Goal: Information Seeking & Learning: Learn about a topic

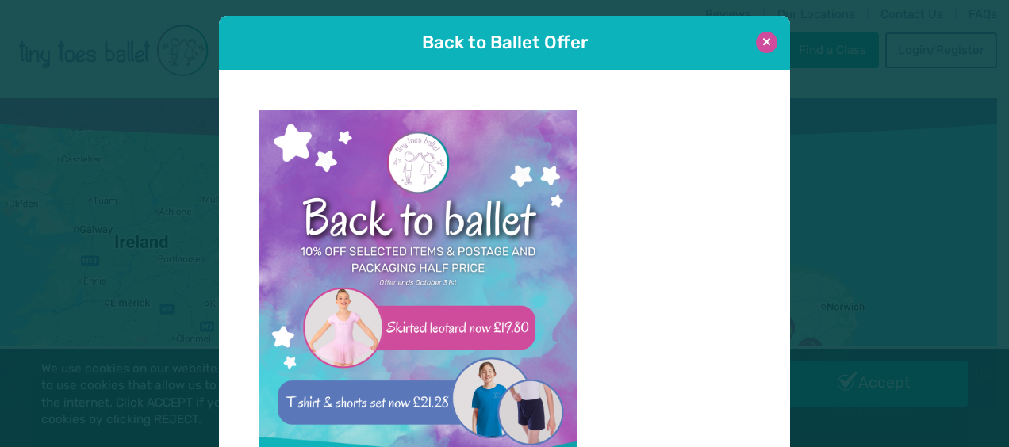
click at [757, 46] on button at bounding box center [766, 42] width 21 height 21
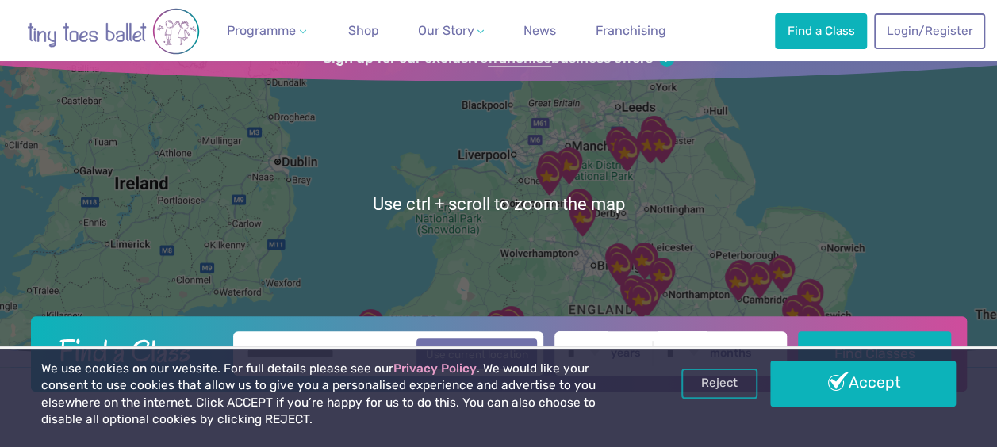
scroll to position [79, 0]
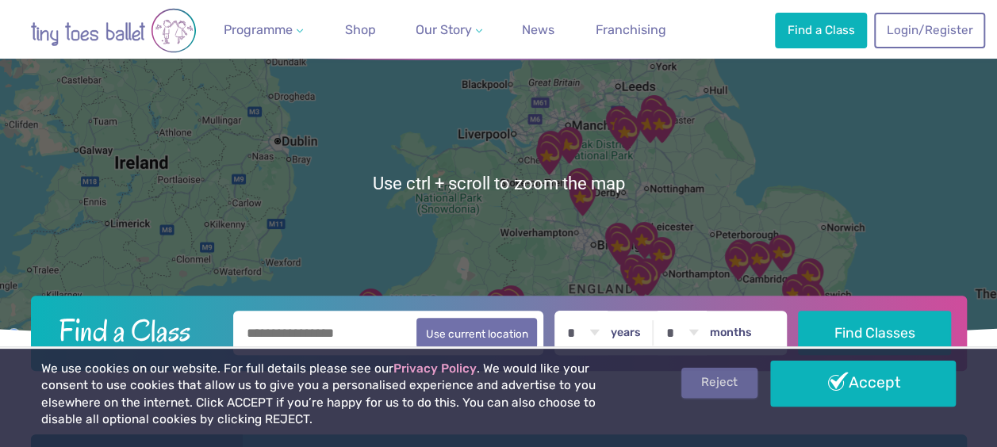
click at [685, 378] on link "Reject" at bounding box center [719, 383] width 76 height 30
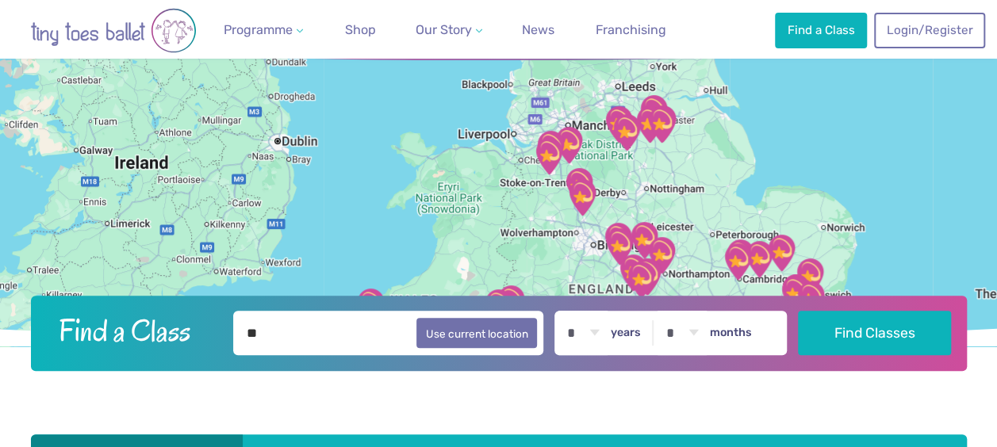
scroll to position [79, 0]
type input "****"
click at [608, 332] on select "* * * * * * * * * * ** ** **" at bounding box center [582, 333] width 49 height 44
select select "*"
click at [568, 311] on select "* * * * * * * * * * ** ** **" at bounding box center [582, 333] width 49 height 44
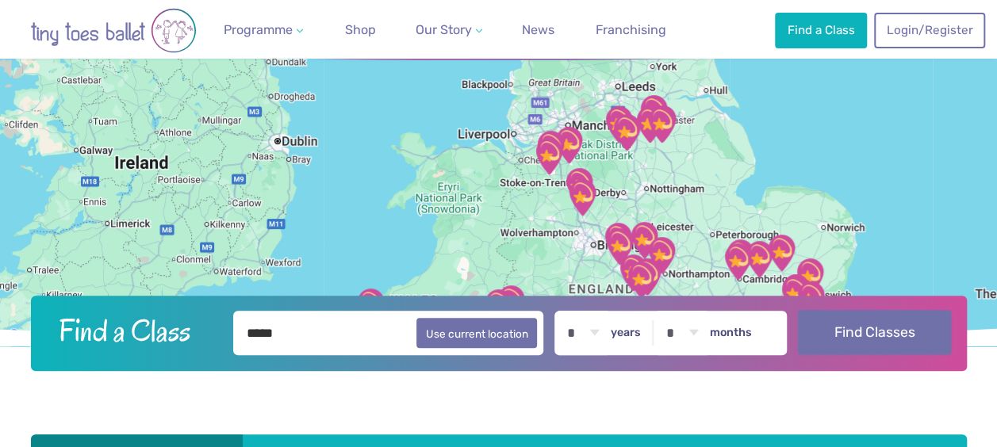
click at [839, 325] on button "Find Classes" at bounding box center [874, 332] width 153 height 44
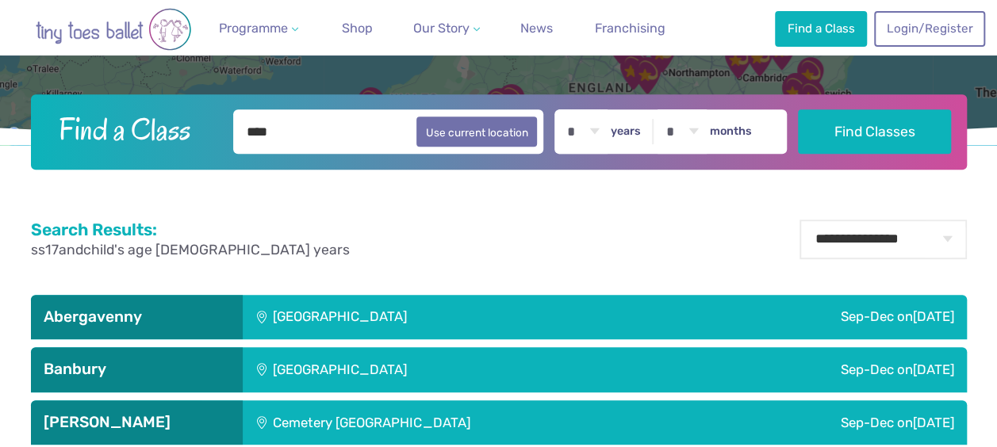
scroll to position [317, 0]
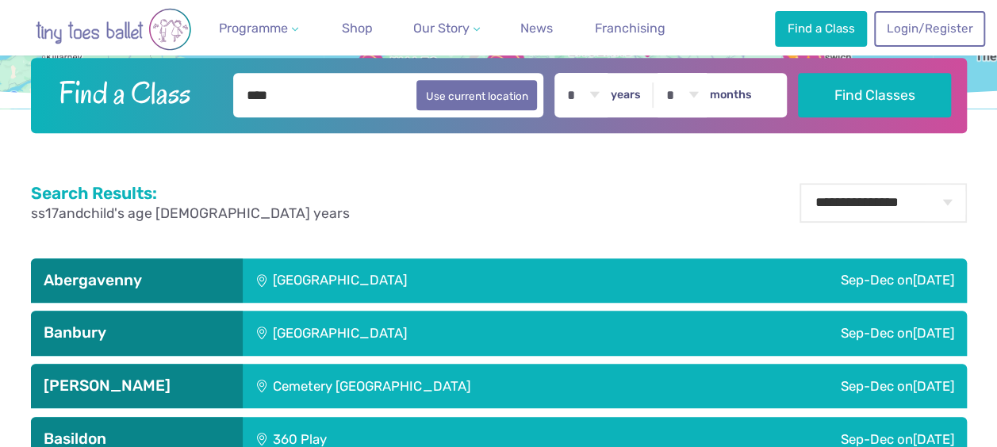
click at [291, 103] on input "****" at bounding box center [388, 95] width 311 height 44
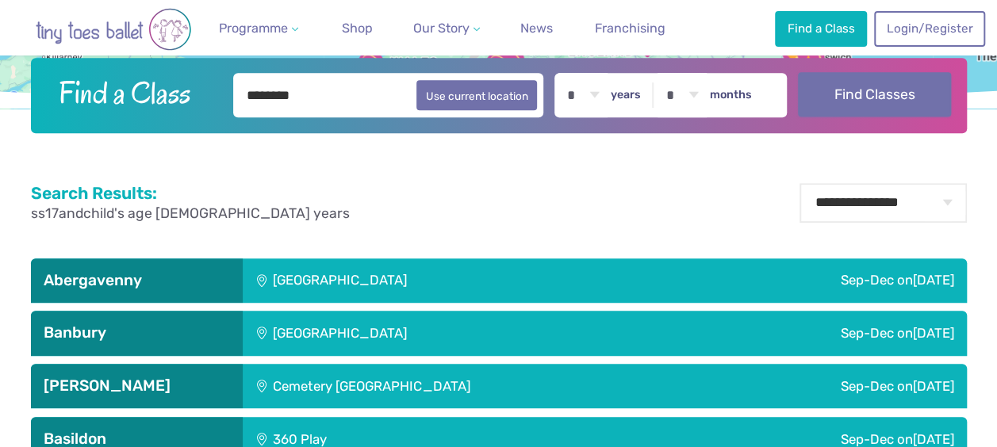
type input "********"
click at [833, 95] on button "Find Classes" at bounding box center [874, 94] width 153 height 44
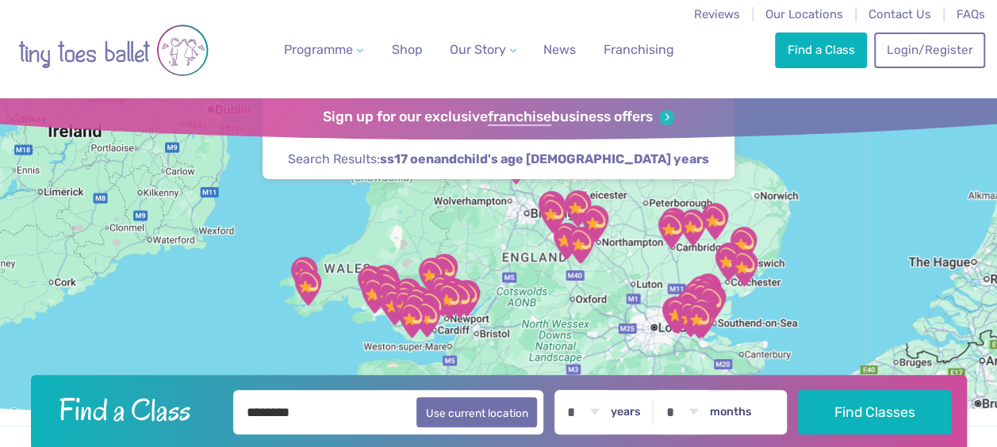
drag, startPoint x: 654, startPoint y: 236, endPoint x: 614, endPoint y: 195, distance: 56.6
click at [614, 195] on div at bounding box center [498, 262] width 997 height 328
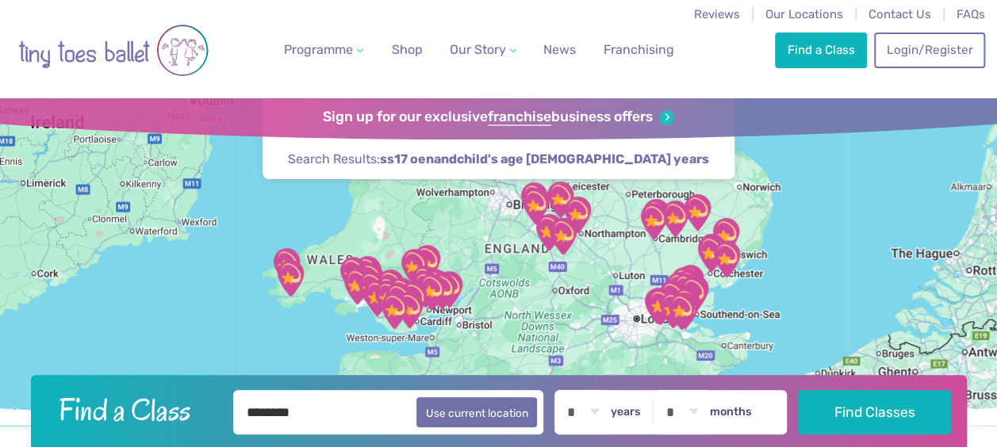
click at [679, 348] on div at bounding box center [498, 262] width 997 height 328
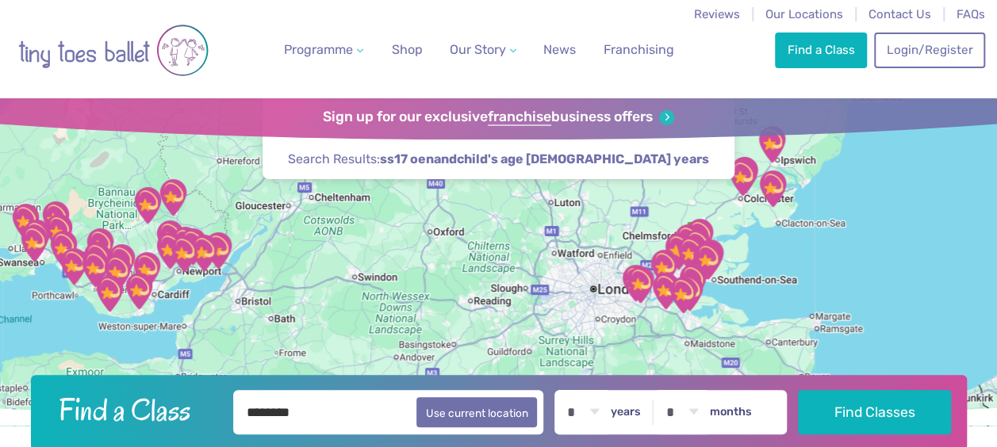
click at [685, 326] on div at bounding box center [498, 262] width 997 height 328
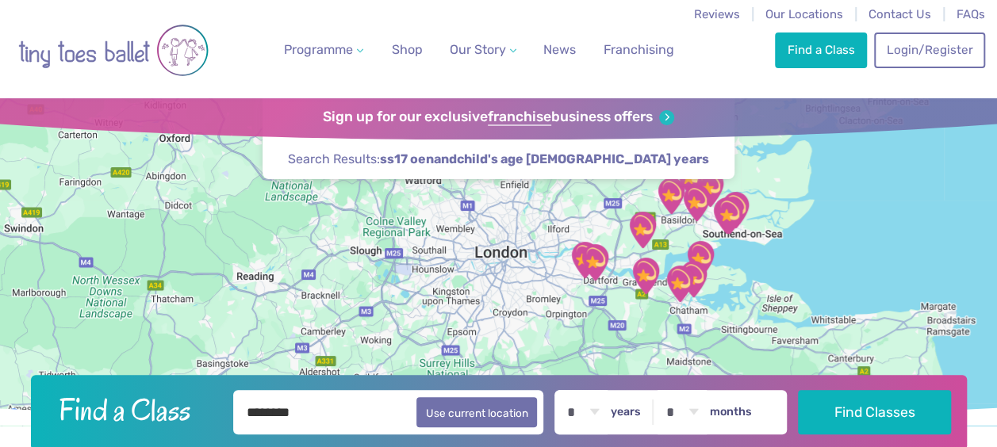
click at [711, 306] on div at bounding box center [498, 262] width 997 height 328
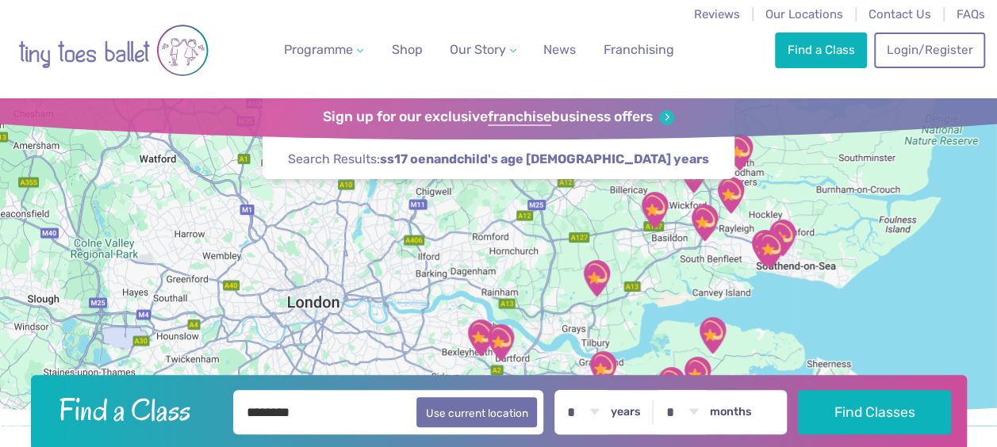
drag, startPoint x: 702, startPoint y: 174, endPoint x: 733, endPoint y: 324, distance: 152.3
click at [733, 324] on div at bounding box center [498, 262] width 997 height 328
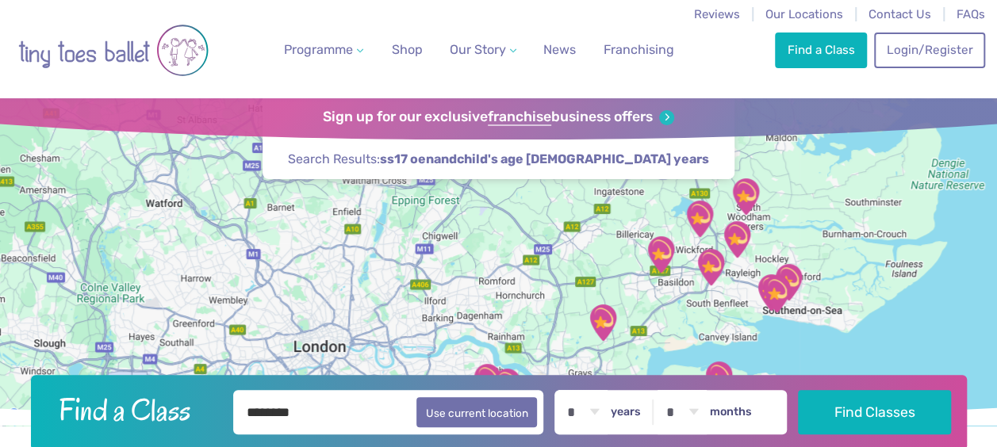
click at [696, 310] on div at bounding box center [498, 262] width 997 height 328
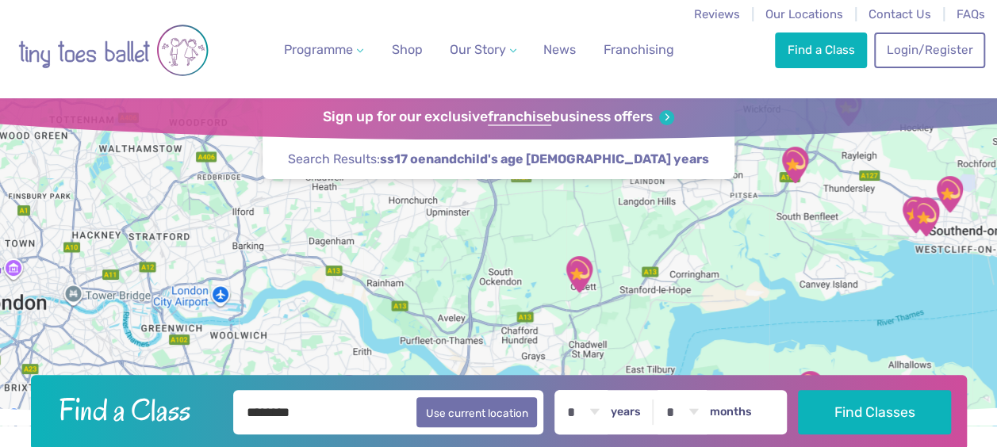
drag, startPoint x: 696, startPoint y: 310, endPoint x: 767, endPoint y: 227, distance: 109.2
click at [767, 227] on div at bounding box center [498, 262] width 997 height 328
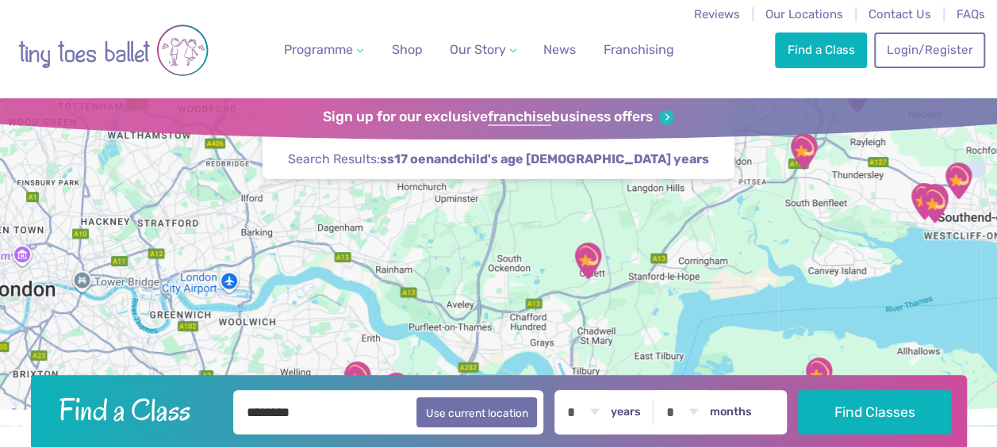
click at [604, 297] on div at bounding box center [498, 262] width 997 height 328
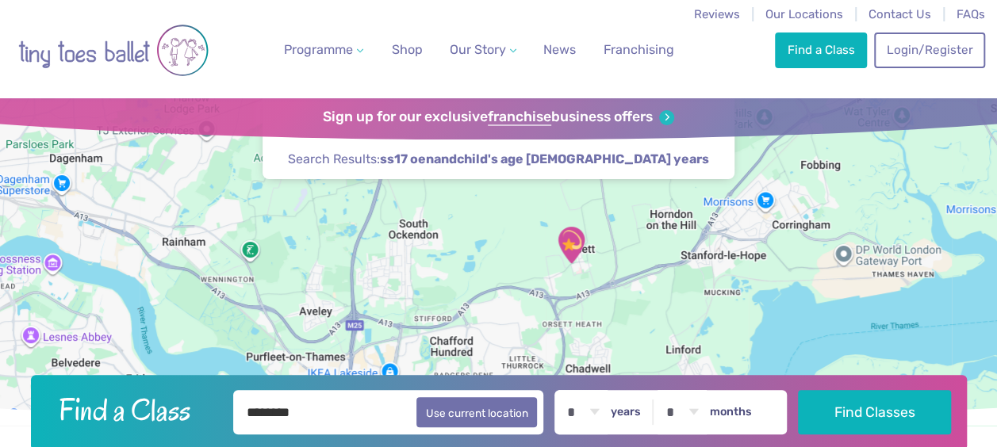
click at [571, 244] on img "Orsett Village Hall" at bounding box center [571, 245] width 52 height 52
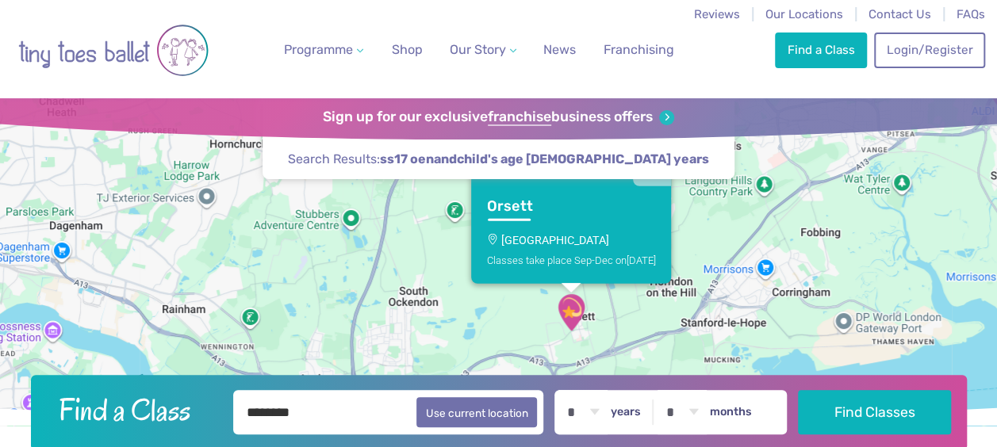
click at [495, 195] on link "Orsett Orsett Village Hall Classes take place Sep-Dec on Saturday" at bounding box center [571, 235] width 200 height 98
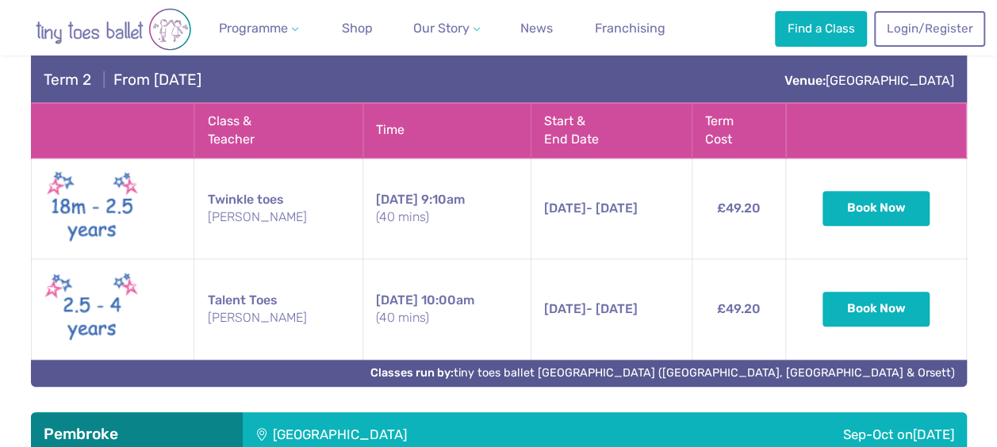
scroll to position [3663, 0]
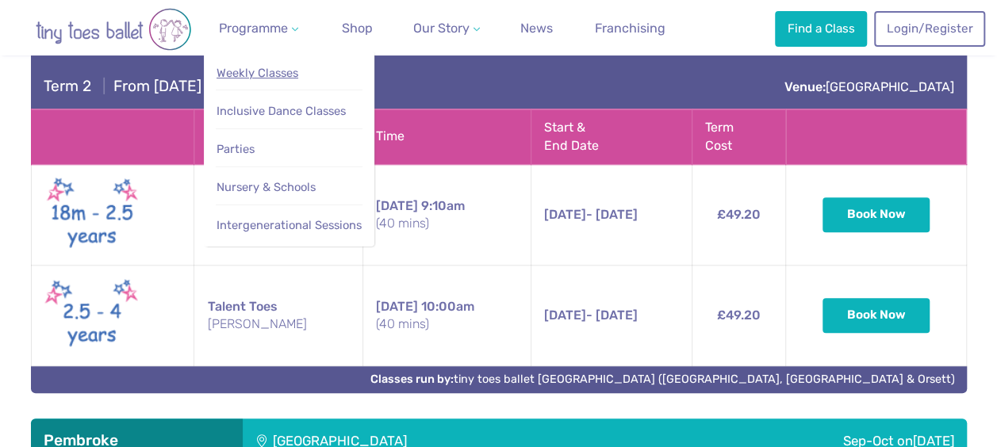
click at [265, 78] on span "Weekly Classes" at bounding box center [258, 73] width 82 height 14
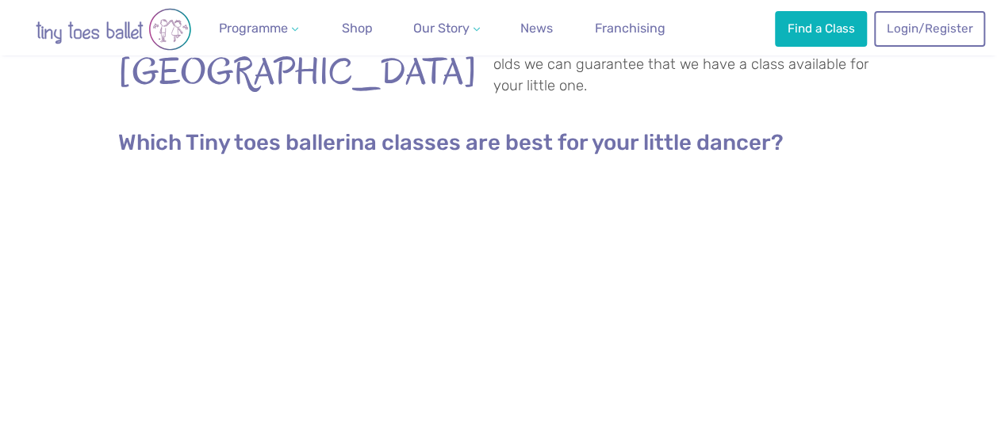
scroll to position [1110, 0]
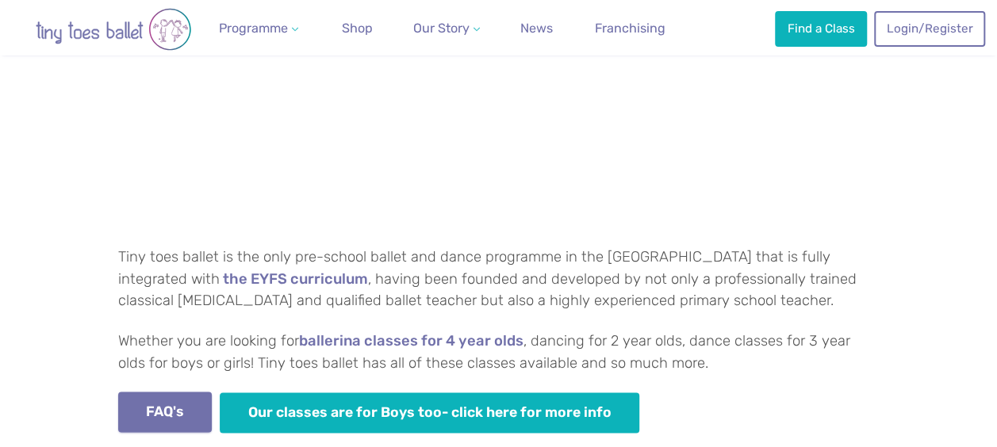
click at [176, 414] on link "FAQ's" at bounding box center [165, 412] width 94 height 40
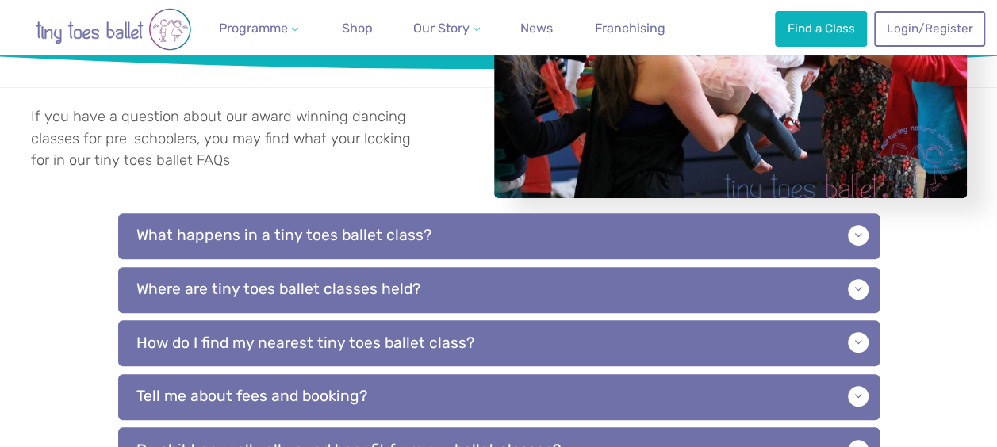
scroll to position [317, 0]
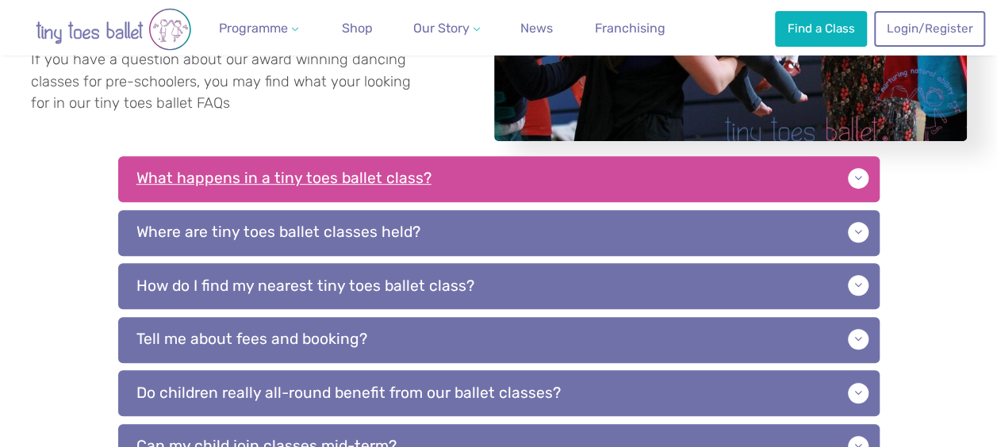
click at [241, 194] on p "What happens in a tiny toes ballet class?" at bounding box center [498, 179] width 761 height 46
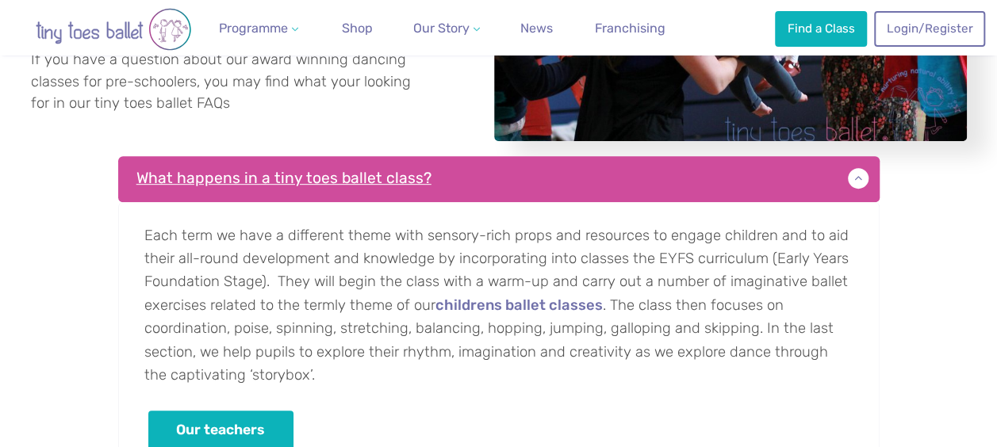
click at [241, 194] on p "What happens in a tiny toes ballet class?" at bounding box center [498, 179] width 761 height 46
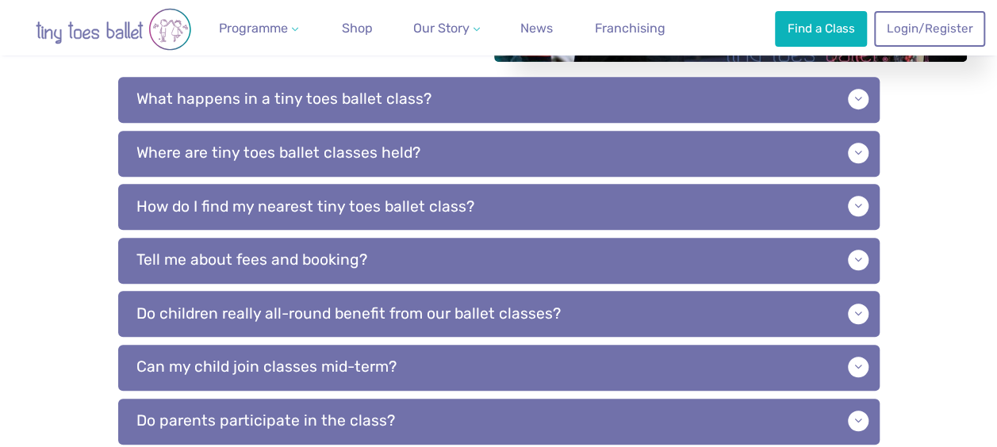
scroll to position [476, 0]
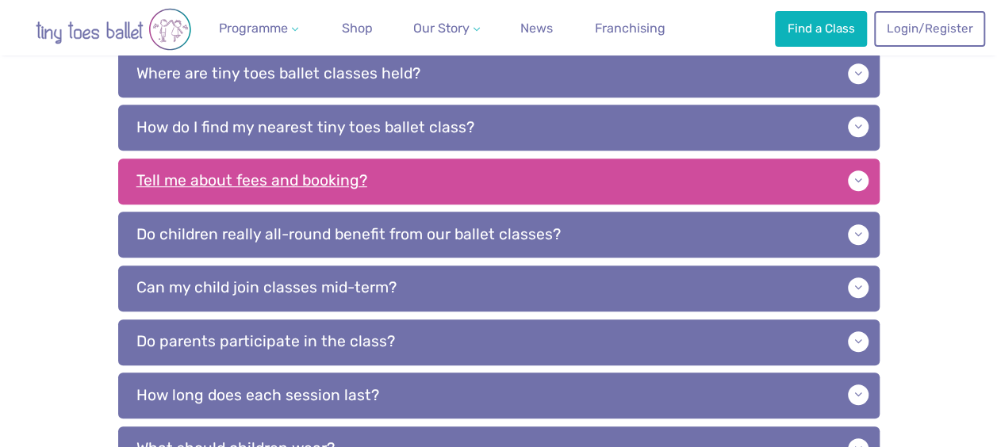
click at [161, 180] on p "Tell me about fees and booking?" at bounding box center [498, 182] width 761 height 46
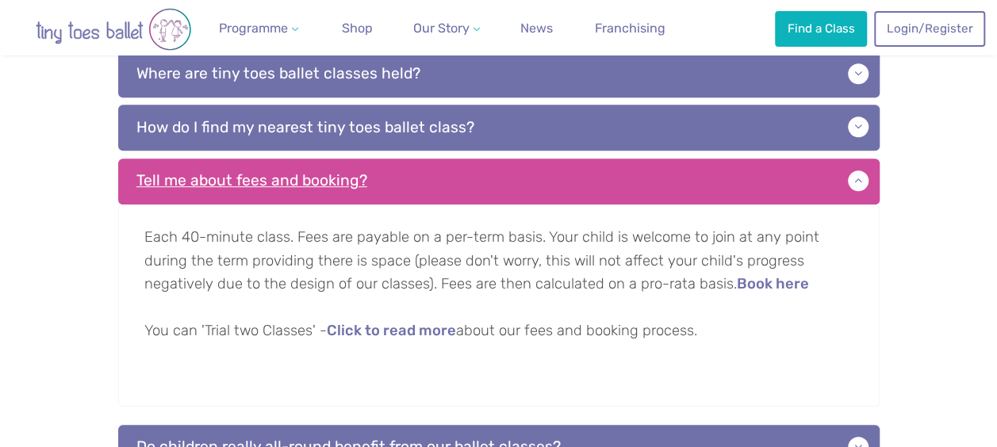
click at [161, 179] on p "Tell me about fees and booking?" at bounding box center [498, 182] width 761 height 46
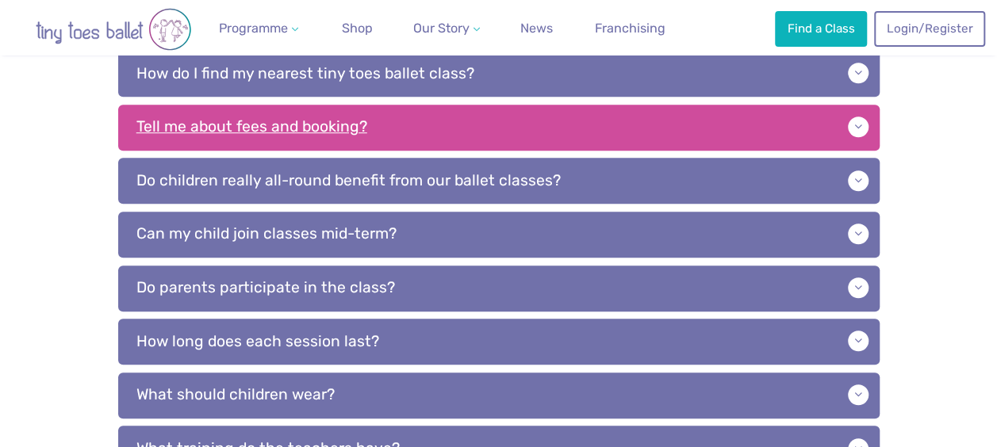
scroll to position [555, 0]
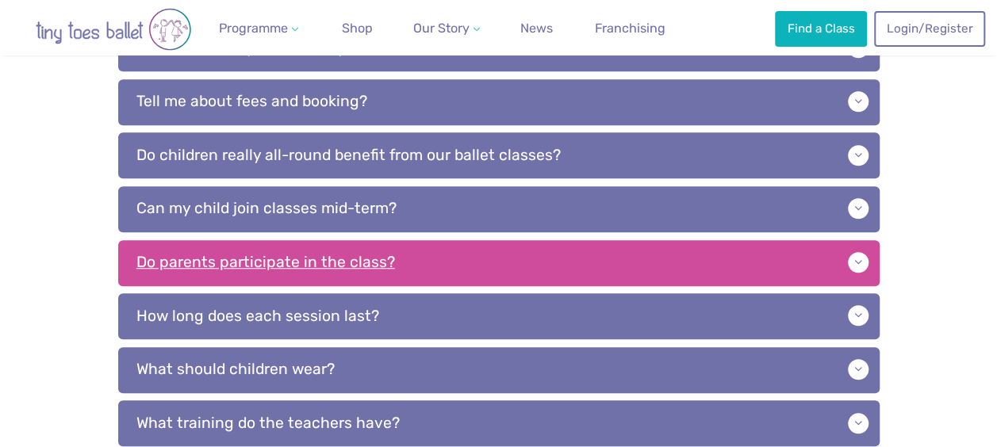
click at [186, 265] on p "Do parents participate in the class?" at bounding box center [498, 263] width 761 height 46
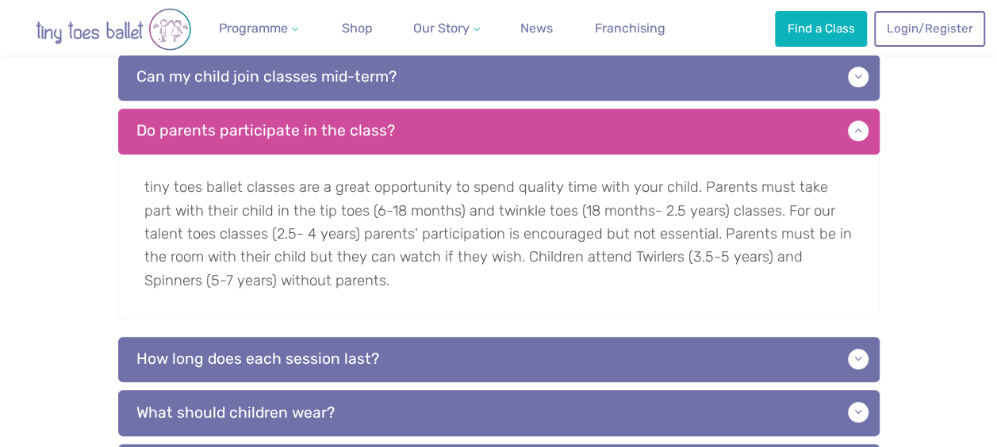
scroll to position [714, 0]
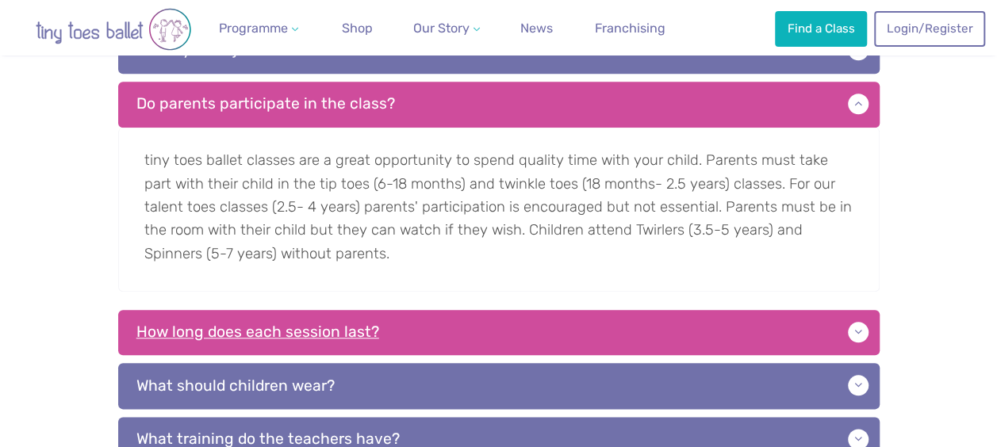
click at [210, 339] on p "How long does each session last?" at bounding box center [498, 333] width 761 height 46
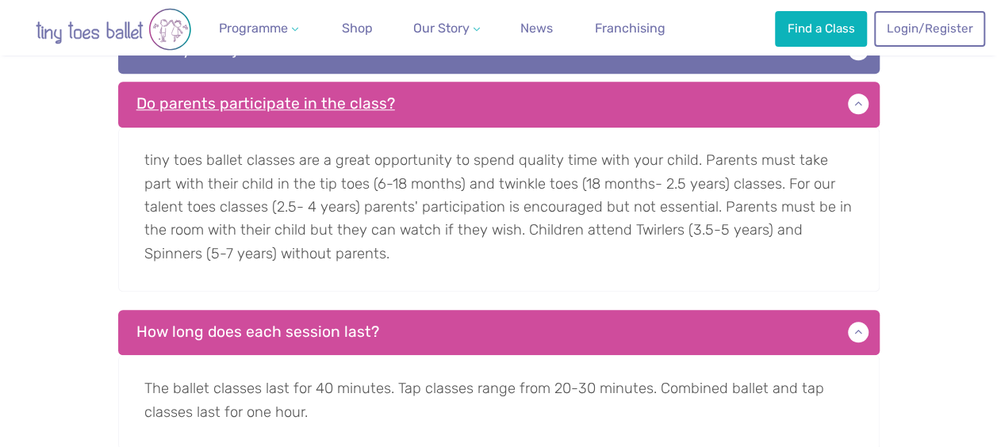
click at [263, 108] on p "Do parents participate in the class?" at bounding box center [498, 105] width 761 height 46
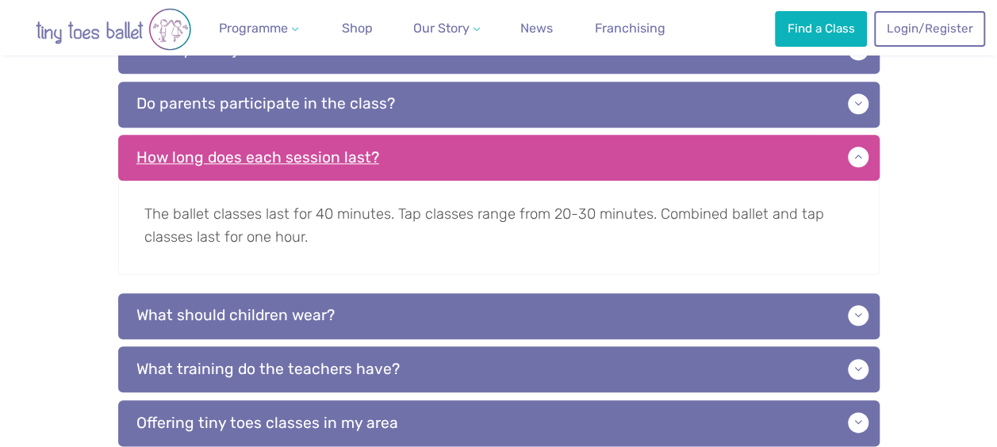
click at [260, 161] on p "How long does each session last?" at bounding box center [498, 158] width 761 height 46
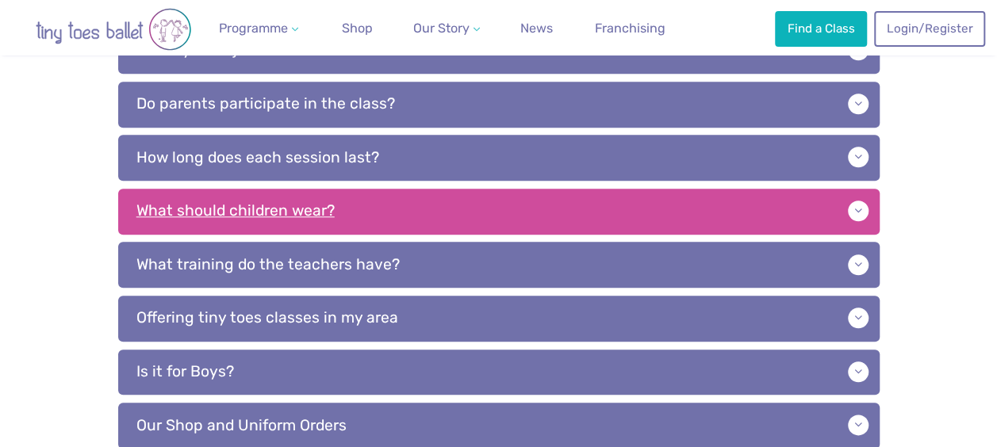
click at [228, 202] on p "What should children wear?" at bounding box center [498, 212] width 761 height 46
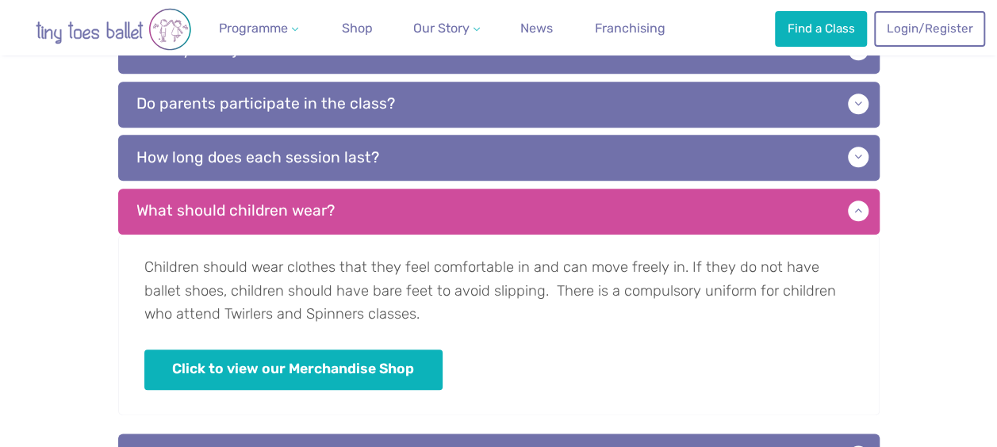
scroll to position [793, 0]
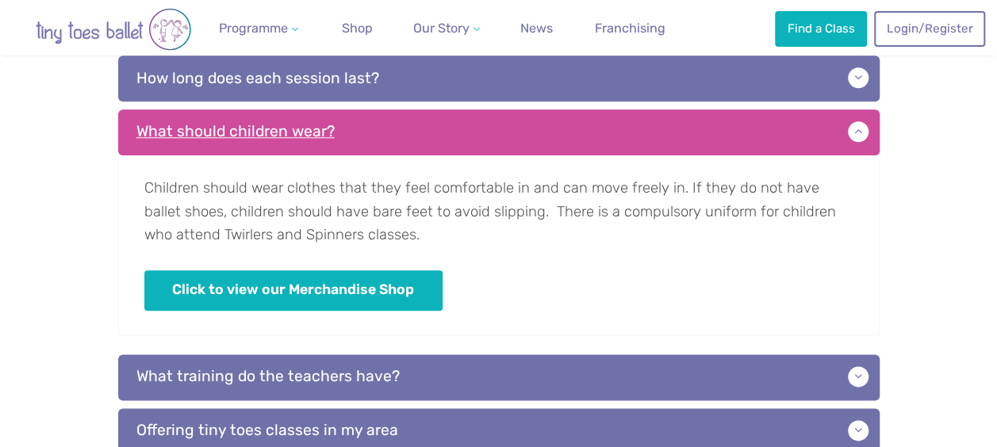
click at [228, 136] on p "What should children wear?" at bounding box center [498, 132] width 761 height 46
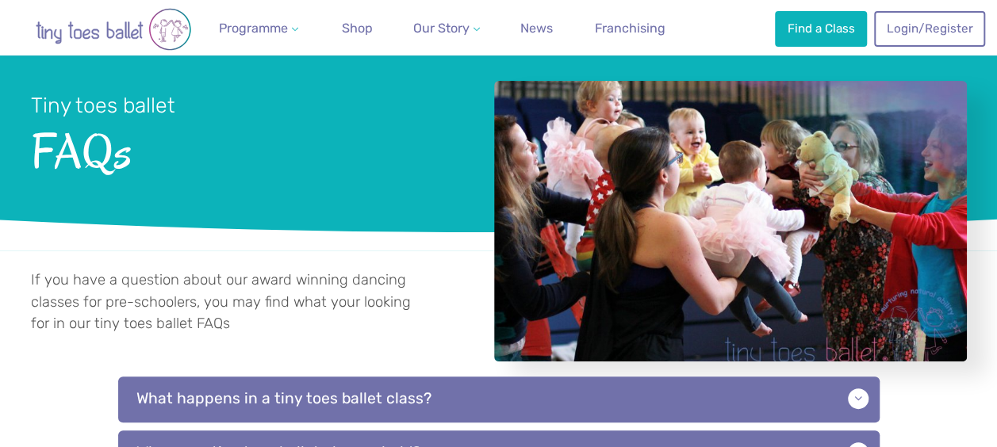
scroll to position [79, 0]
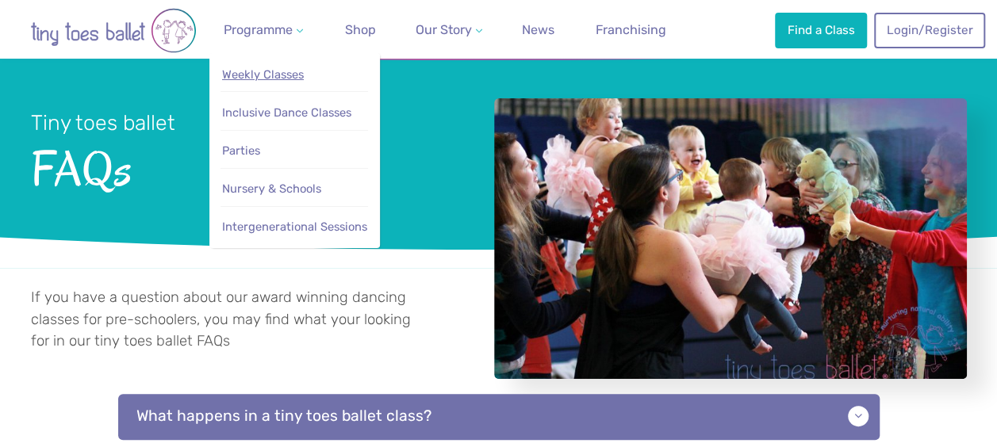
click at [269, 75] on span "Weekly Classes" at bounding box center [263, 74] width 82 height 14
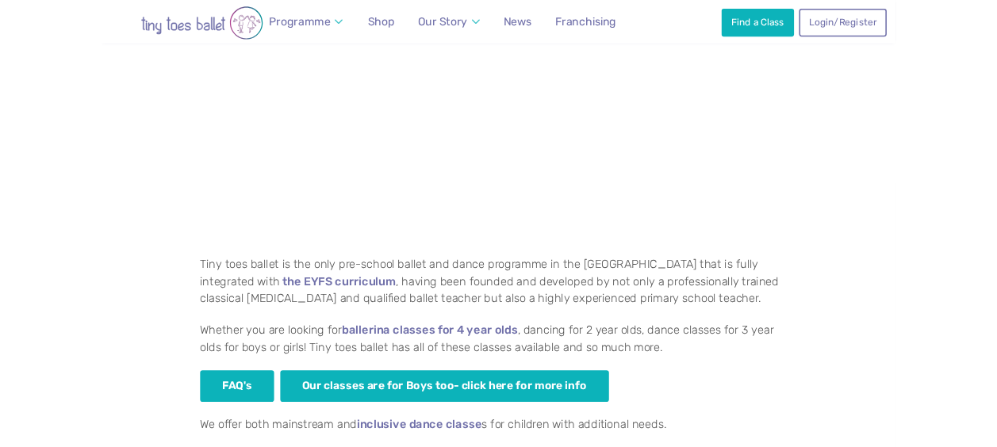
scroll to position [1031, 0]
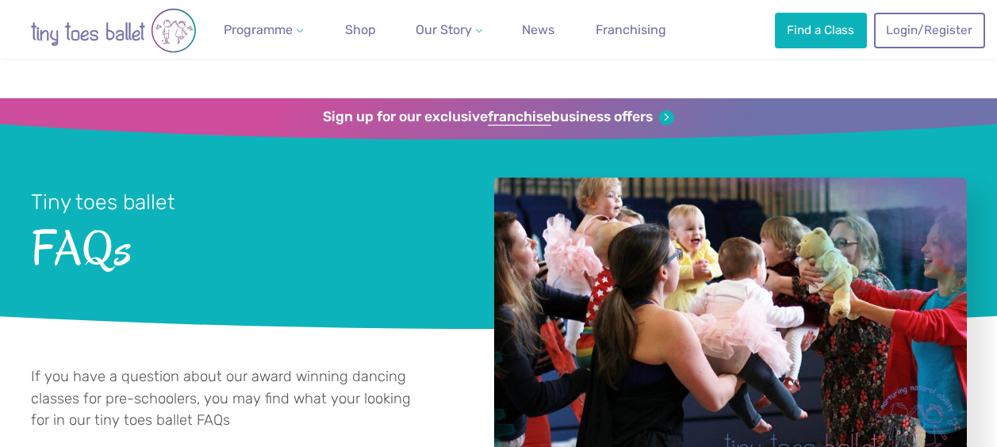
scroll to position [79, 0]
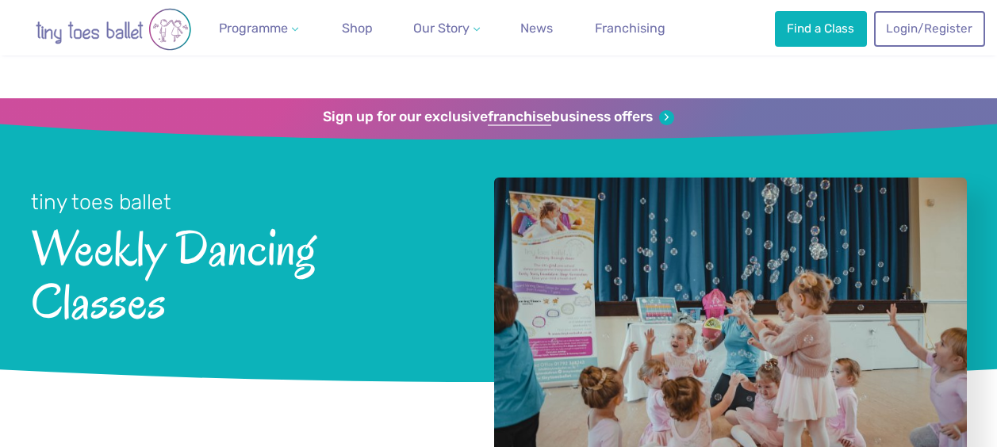
scroll to position [1110, 0]
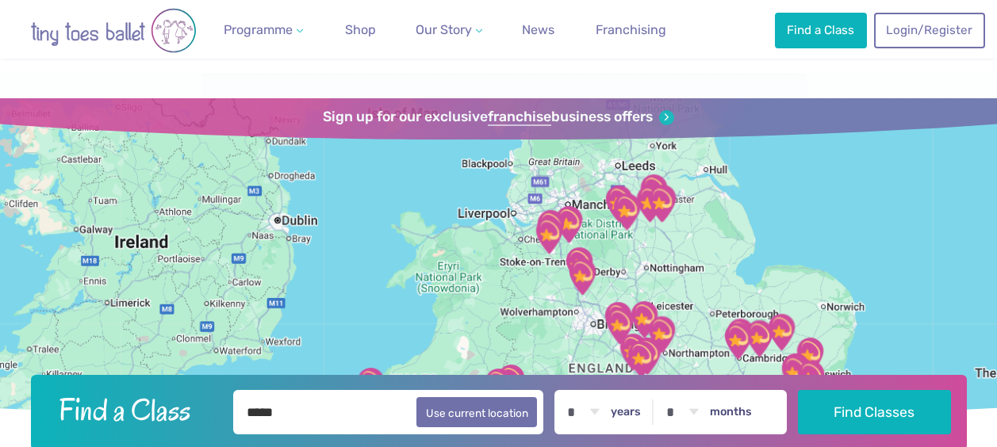
select select "*"
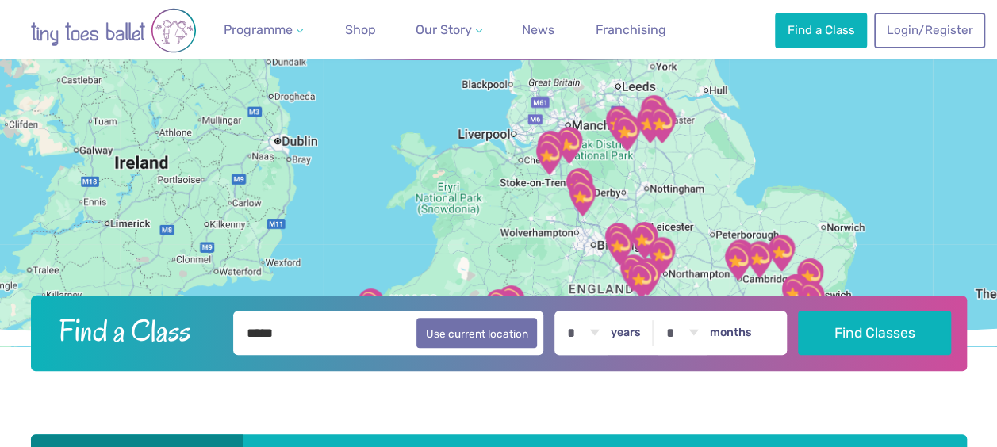
scroll to position [79, 0]
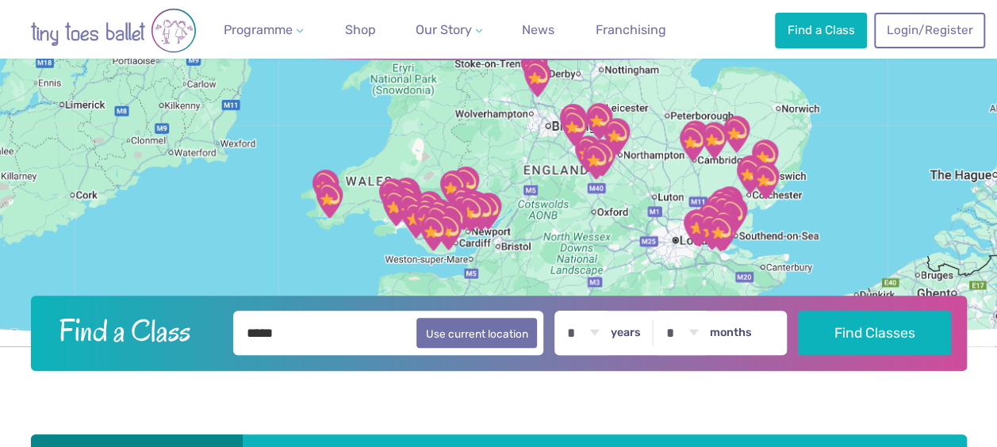
drag, startPoint x: 644, startPoint y: 157, endPoint x: 630, endPoint y: 121, distance: 39.2
click at [630, 121] on img "The Elgar centre" at bounding box center [616, 136] width 52 height 52
click at [788, 209] on div "To navigate, press the arrow keys." at bounding box center [498, 183] width 997 height 328
click at [788, 209] on div at bounding box center [498, 183] width 997 height 328
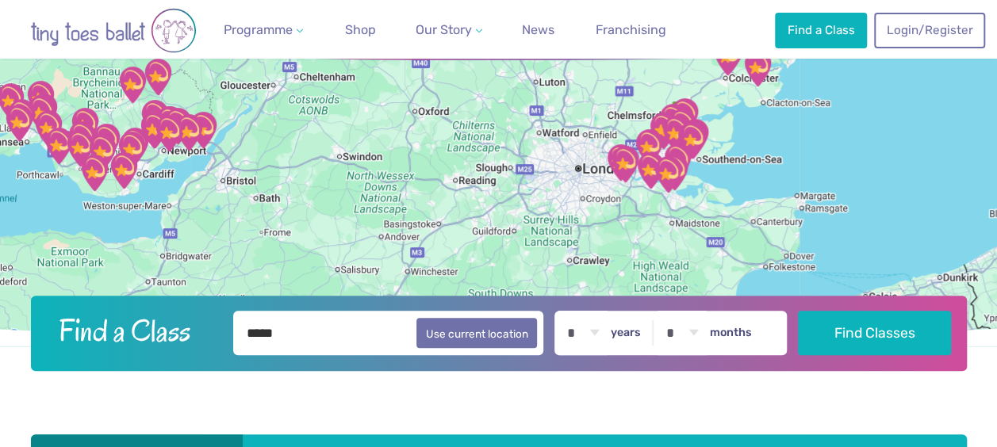
drag, startPoint x: 718, startPoint y: 223, endPoint x: 733, endPoint y: 117, distance: 106.6
click at [733, 117] on div at bounding box center [498, 183] width 997 height 328
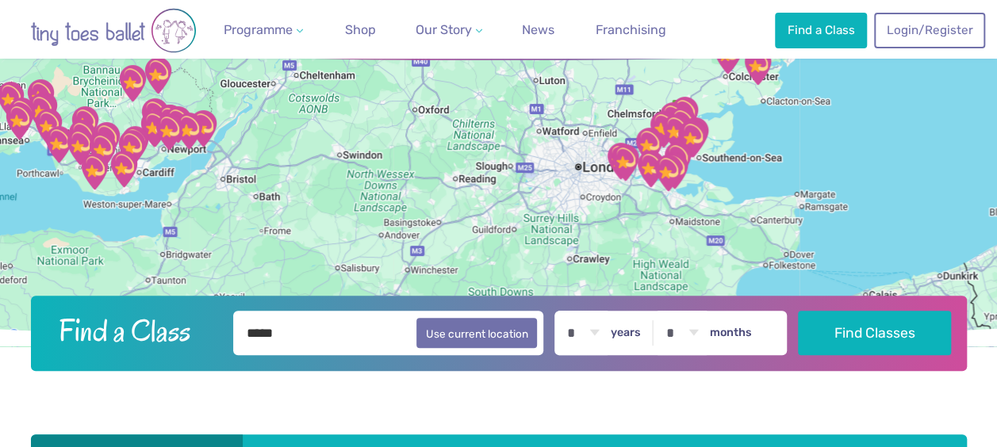
click at [677, 182] on img "St Nicholas church" at bounding box center [668, 173] width 52 height 52
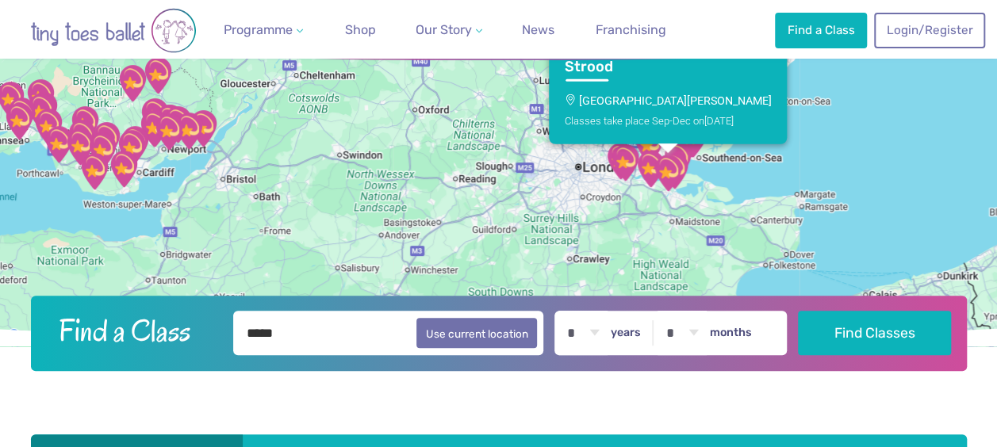
click at [677, 182] on img "St Nicholas church" at bounding box center [668, 173] width 52 height 52
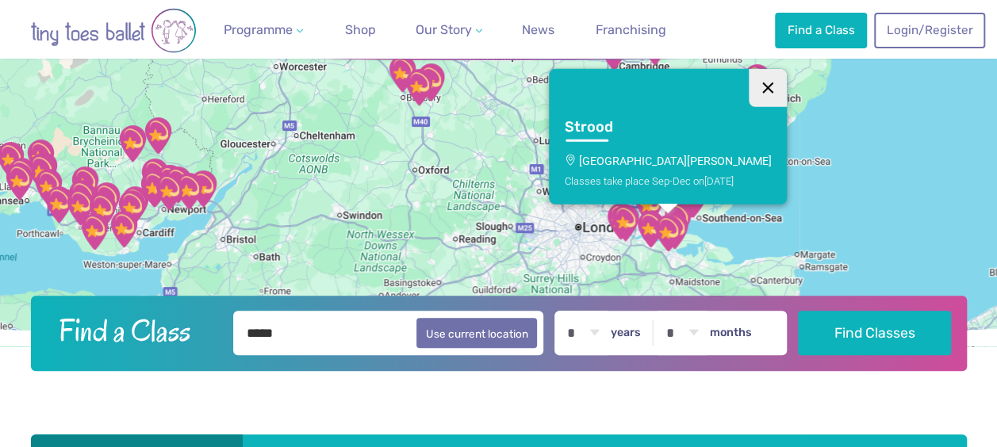
drag, startPoint x: 754, startPoint y: 89, endPoint x: 744, endPoint y: 181, distance: 92.6
click at [754, 90] on button "Close" at bounding box center [767, 87] width 38 height 38
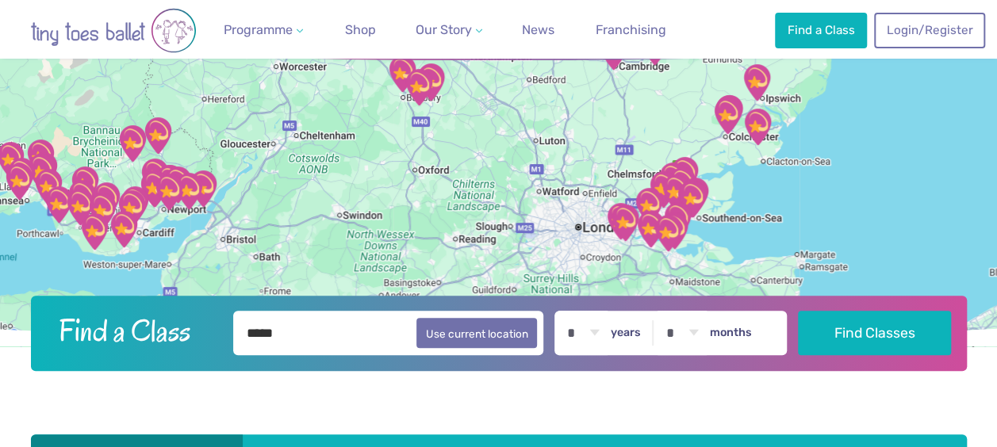
click at [720, 202] on div "To navigate, press the arrow keys." at bounding box center [498, 183] width 997 height 328
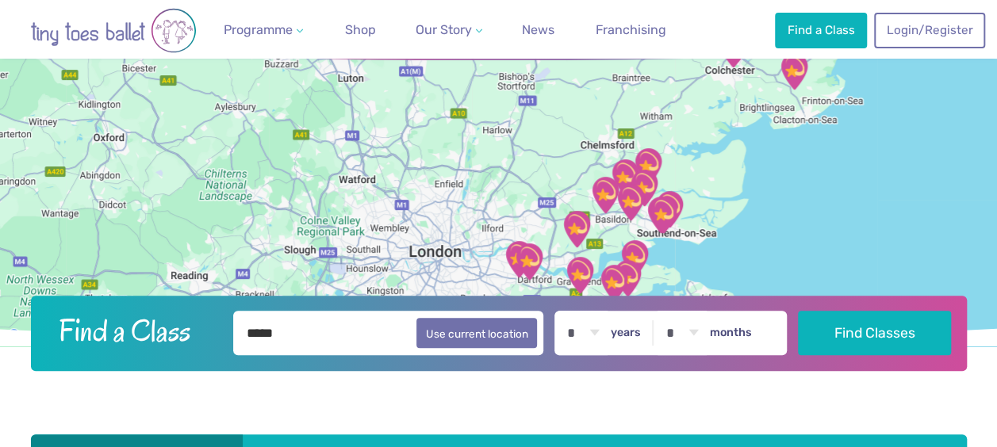
click at [620, 232] on img "High halstow village hall" at bounding box center [634, 258] width 52 height 52
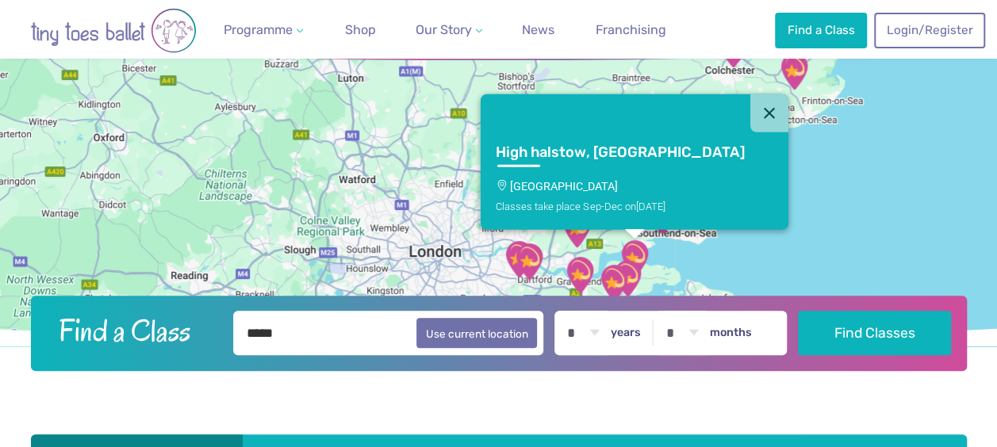
click at [620, 232] on img "High halstow village hall" at bounding box center [634, 258] width 52 height 52
click at [750, 107] on button "Close" at bounding box center [769, 113] width 38 height 38
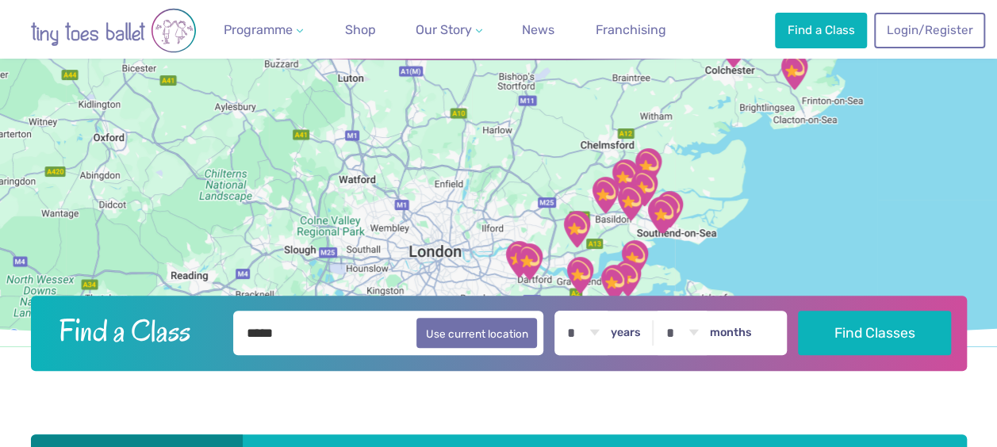
click at [577, 183] on div "To navigate, press the arrow keys." at bounding box center [498, 183] width 997 height 328
click at [577, 183] on div at bounding box center [498, 183] width 997 height 328
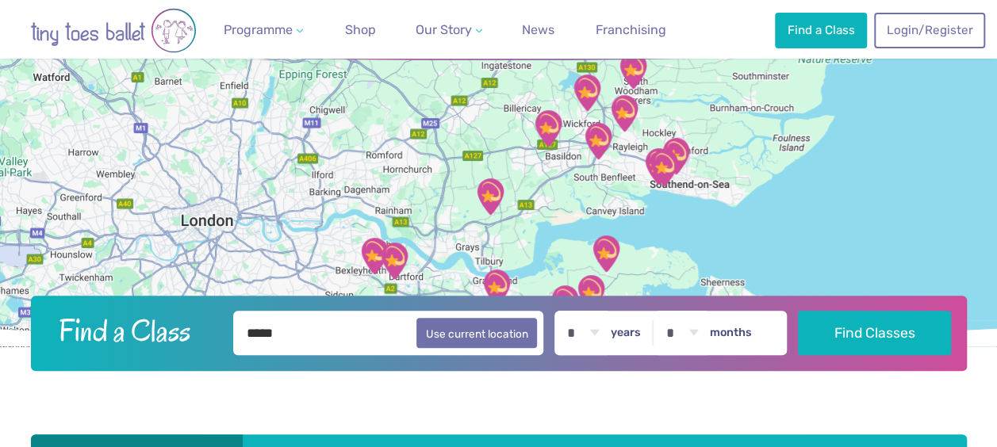
drag, startPoint x: 597, startPoint y: 219, endPoint x: 511, endPoint y: 121, distance: 131.0
click at [511, 121] on div at bounding box center [498, 183] width 997 height 328
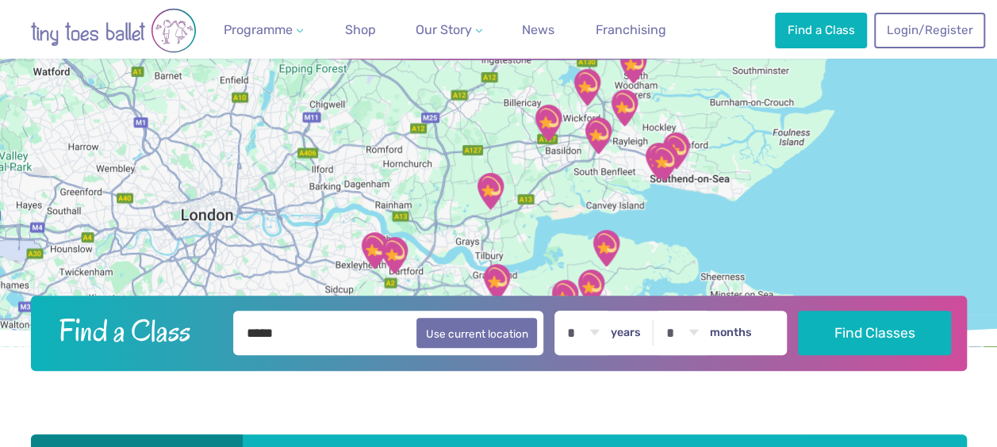
click at [552, 167] on div at bounding box center [498, 183] width 997 height 328
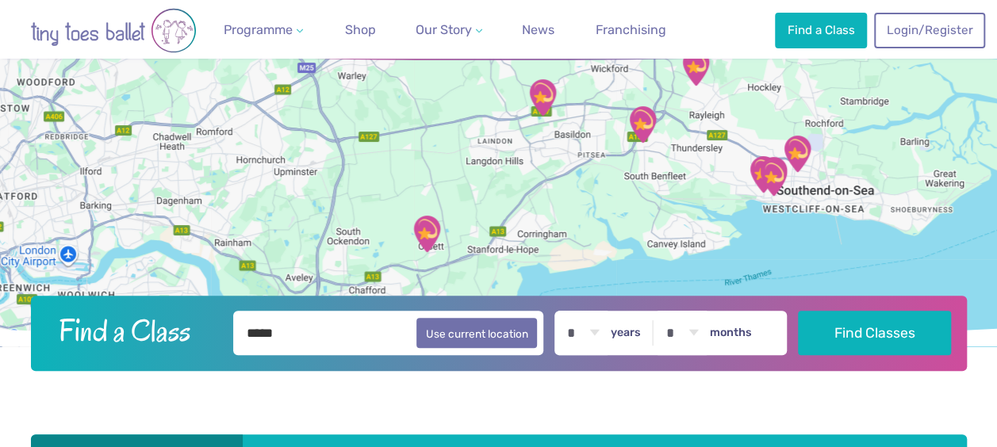
click at [553, 173] on div at bounding box center [498, 183] width 997 height 328
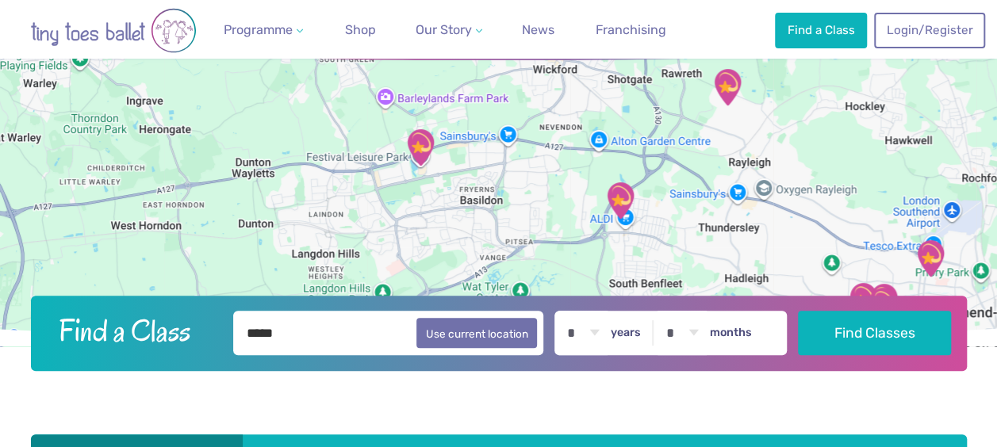
drag, startPoint x: 576, startPoint y: 170, endPoint x: 460, endPoint y: 276, distance: 157.2
click at [460, 276] on div at bounding box center [498, 183] width 997 height 328
click at [623, 197] on img "St George's Church Hall" at bounding box center [620, 200] width 52 height 52
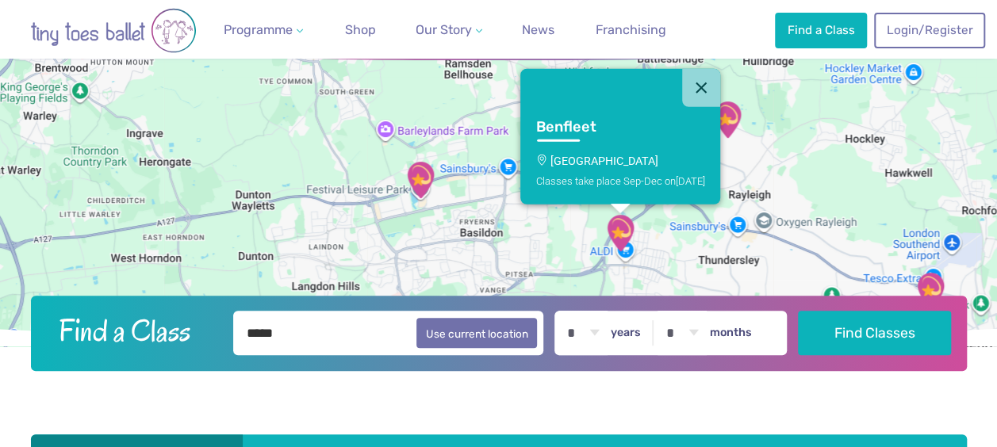
click at [698, 85] on button "Close" at bounding box center [701, 87] width 38 height 38
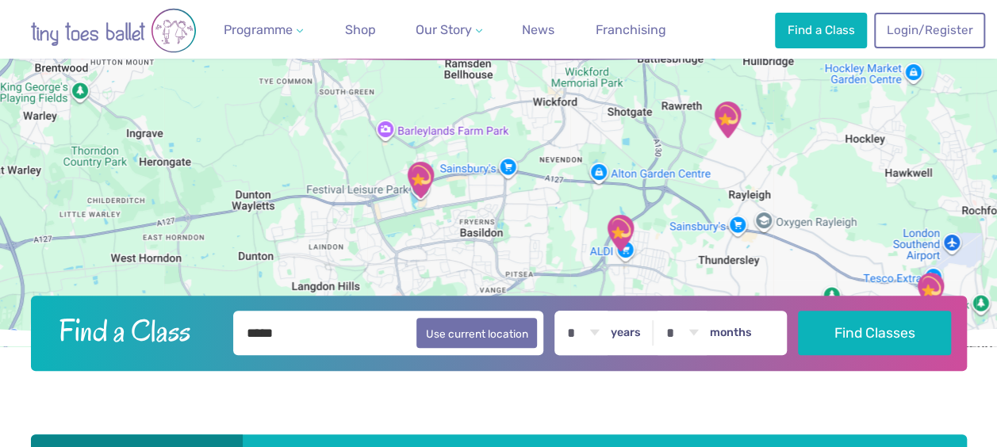
click at [409, 181] on img "360 Play" at bounding box center [420, 180] width 52 height 52
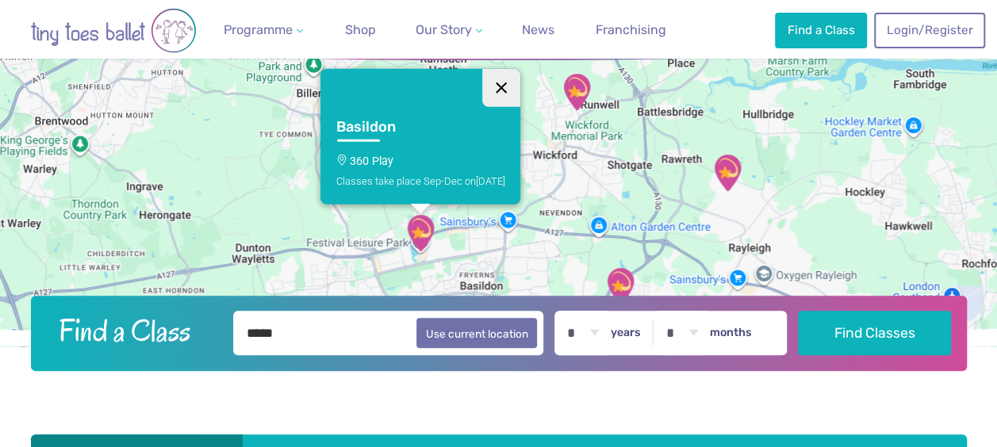
click at [517, 89] on button "Close" at bounding box center [501, 87] width 38 height 38
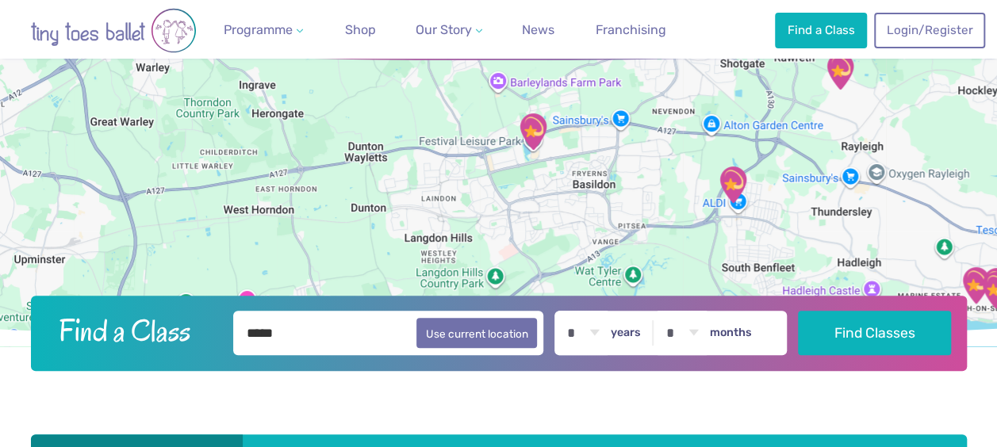
drag, startPoint x: 506, startPoint y: 203, endPoint x: 657, endPoint y: 56, distance: 210.3
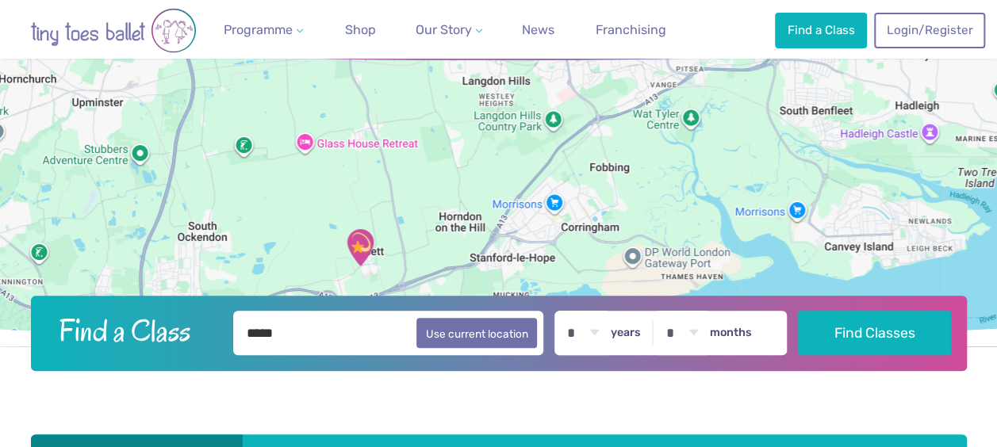
drag, startPoint x: 550, startPoint y: 190, endPoint x: 575, endPoint y: 70, distance: 123.0
click at [575, 70] on div at bounding box center [498, 183] width 997 height 328
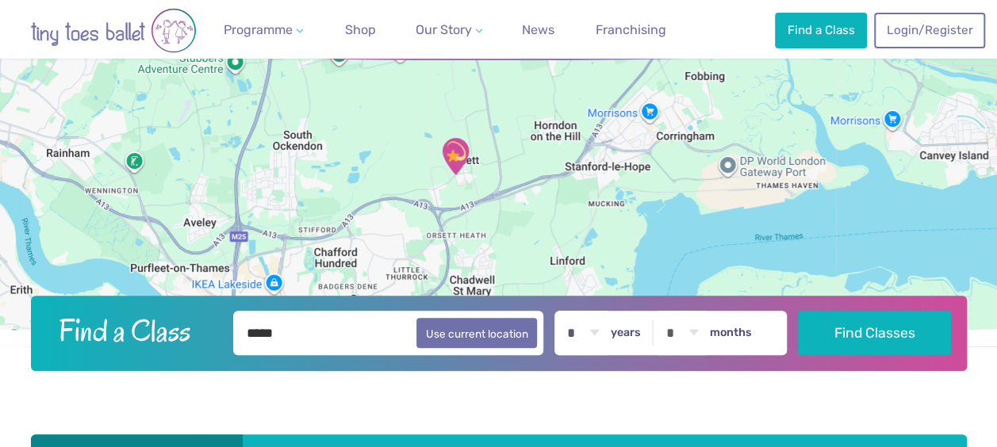
drag, startPoint x: 496, startPoint y: 192, endPoint x: 589, endPoint y: 105, distance: 127.4
click at [589, 105] on div at bounding box center [498, 183] width 997 height 328
